Goal: Navigation & Orientation: Find specific page/section

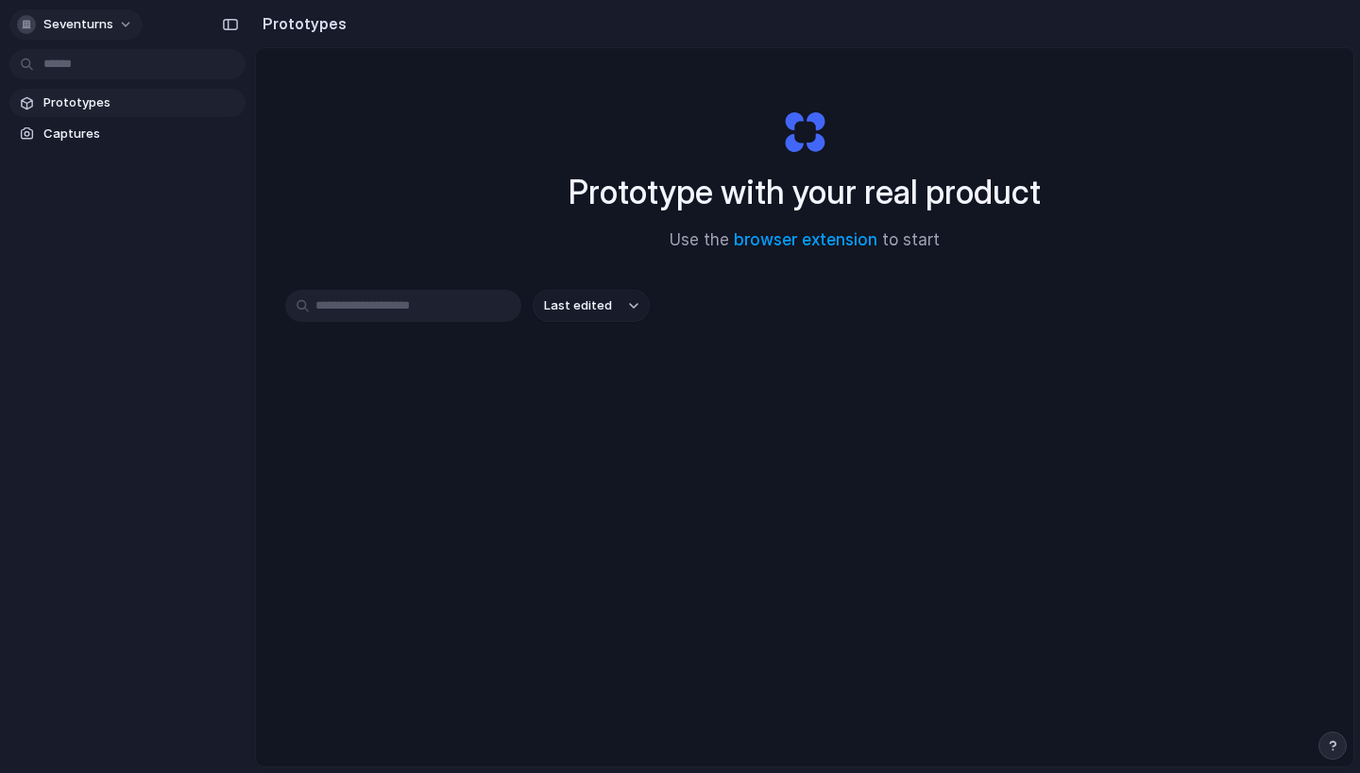
click at [44, 21] on span "seventurns" at bounding box center [78, 24] width 70 height 19
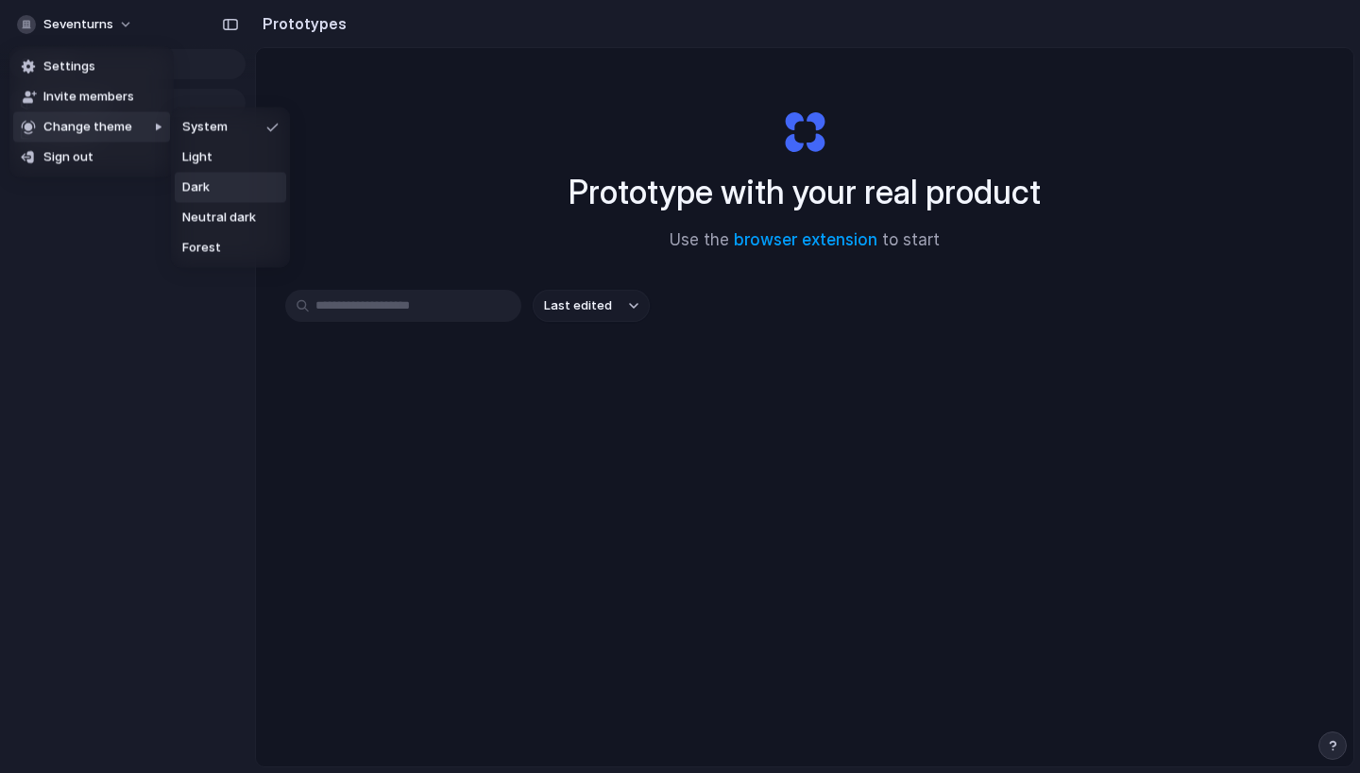
click at [212, 188] on li "Dark" at bounding box center [230, 188] width 111 height 30
